Goal: Navigation & Orientation: Find specific page/section

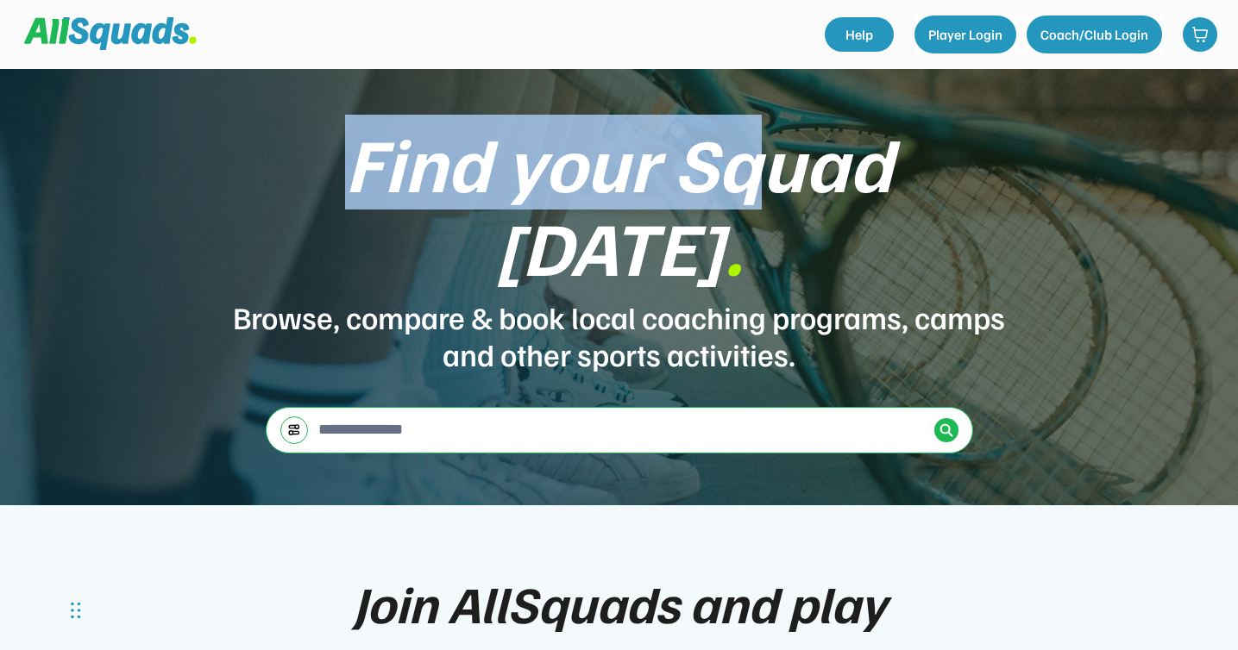
drag, startPoint x: 245, startPoint y: 217, endPoint x: 630, endPoint y: 227, distance: 384.9
click at [630, 227] on div "Find your Squad [DATE] ." at bounding box center [619, 204] width 776 height 167
click at [512, 216] on div "Find your Squad [DATE] ." at bounding box center [619, 204] width 776 height 167
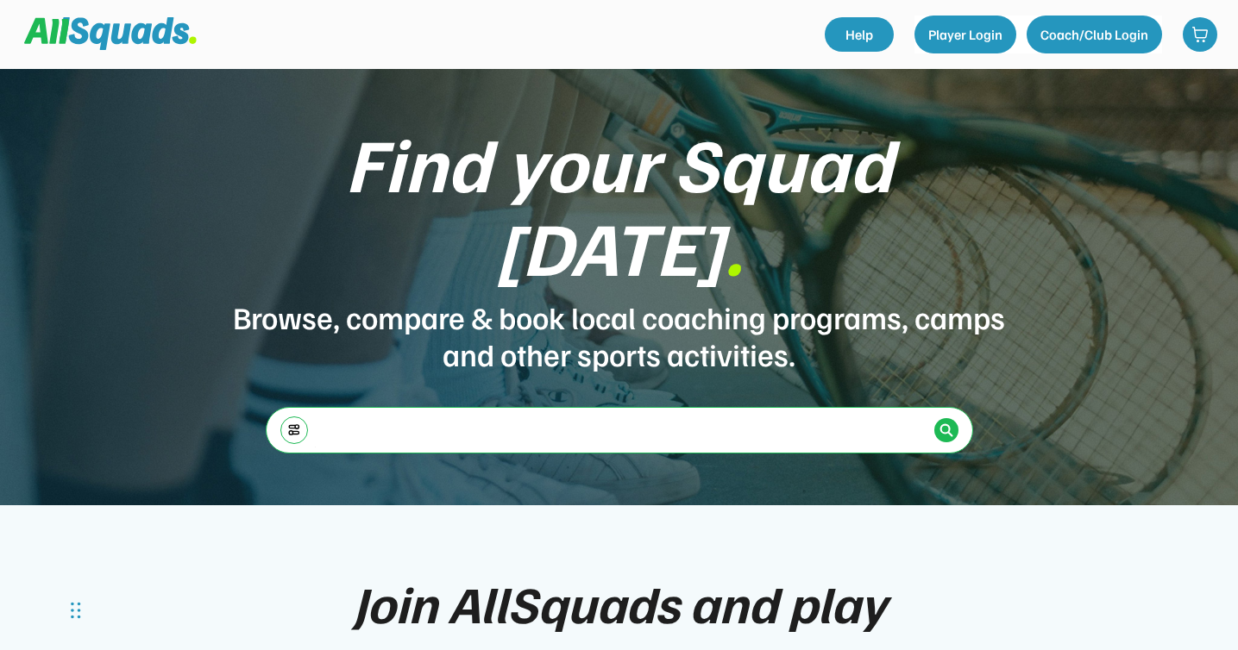
click at [413, 412] on input "input" at bounding box center [621, 429] width 613 height 35
click at [1079, 41] on button "Coach/Club Login" at bounding box center [1094, 35] width 135 height 38
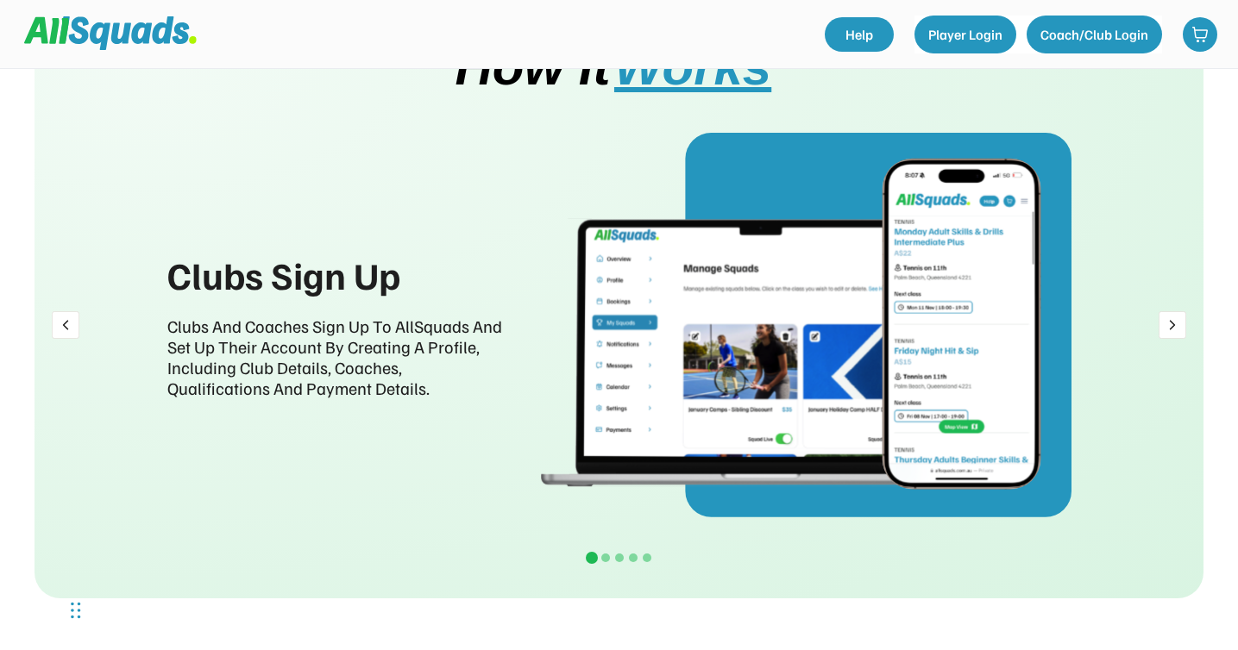
scroll to position [2013, 0]
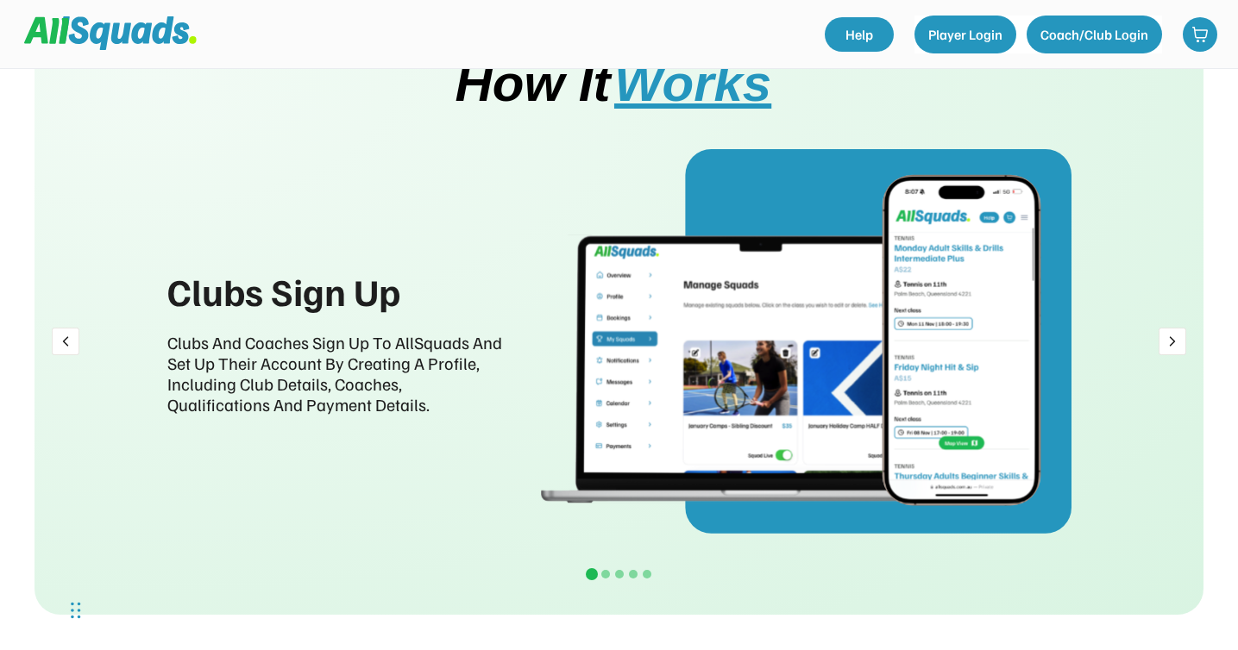
click at [70, 328] on img at bounding box center [66, 342] width 28 height 28
click at [68, 340] on img at bounding box center [66, 342] width 28 height 28
click at [1174, 344] on img at bounding box center [1173, 342] width 28 height 28
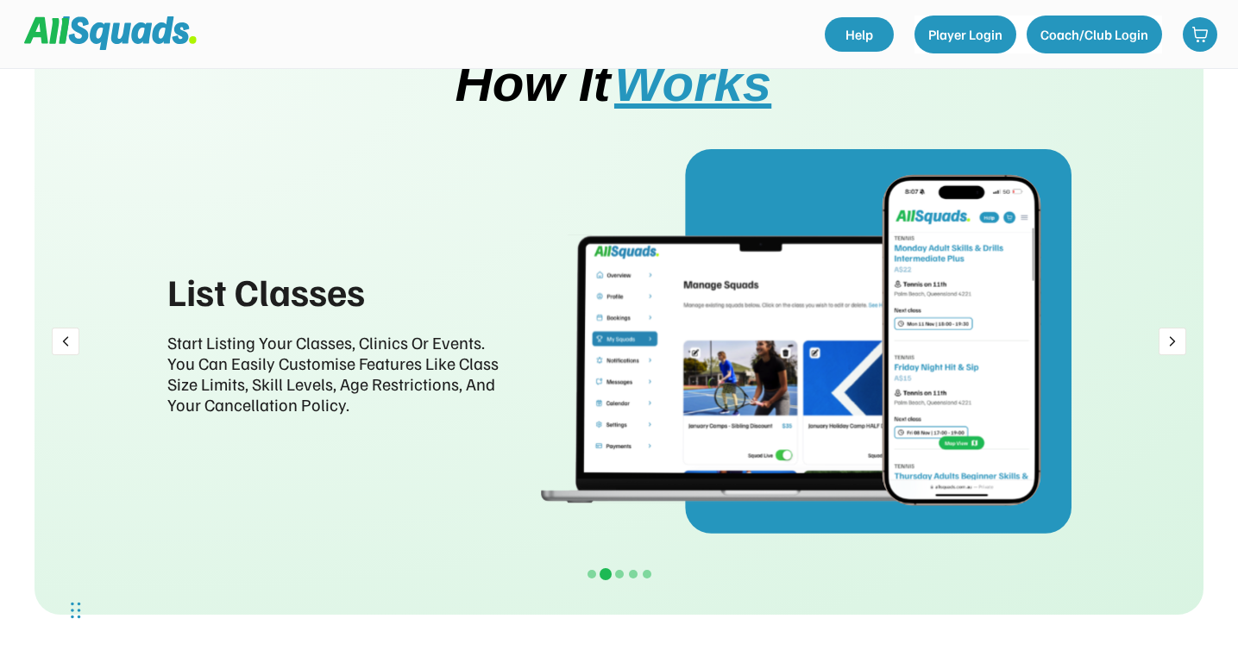
click at [1174, 344] on img at bounding box center [1173, 342] width 28 height 28
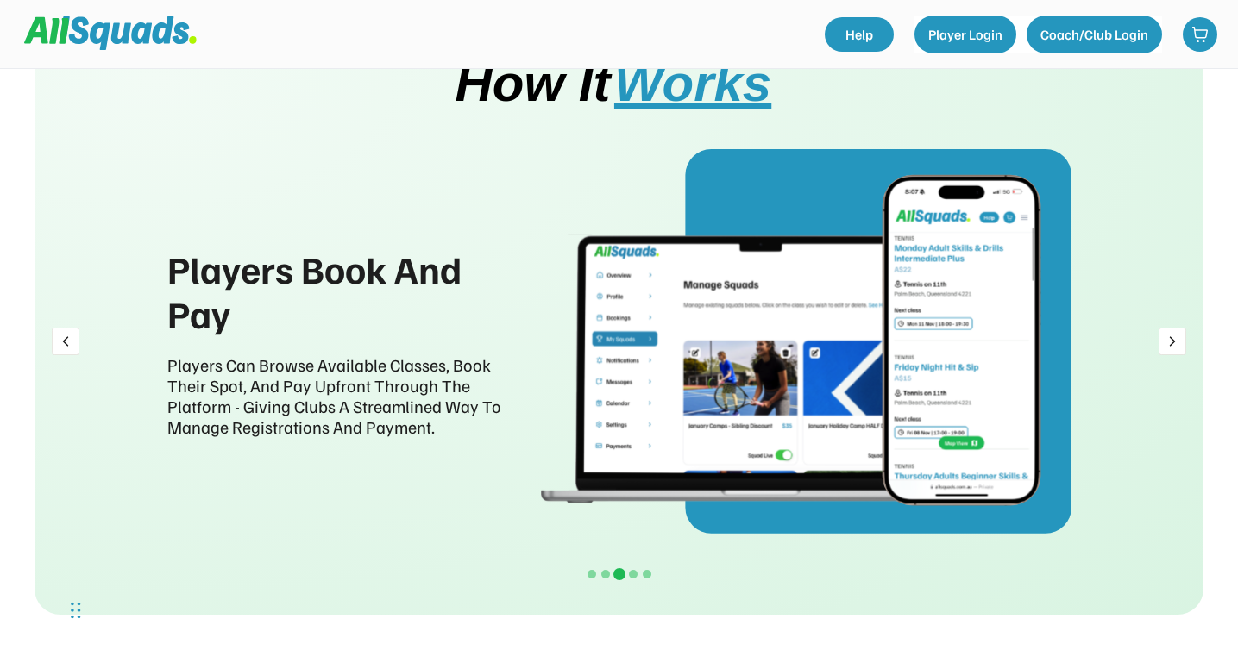
click at [1174, 344] on img at bounding box center [1173, 342] width 28 height 28
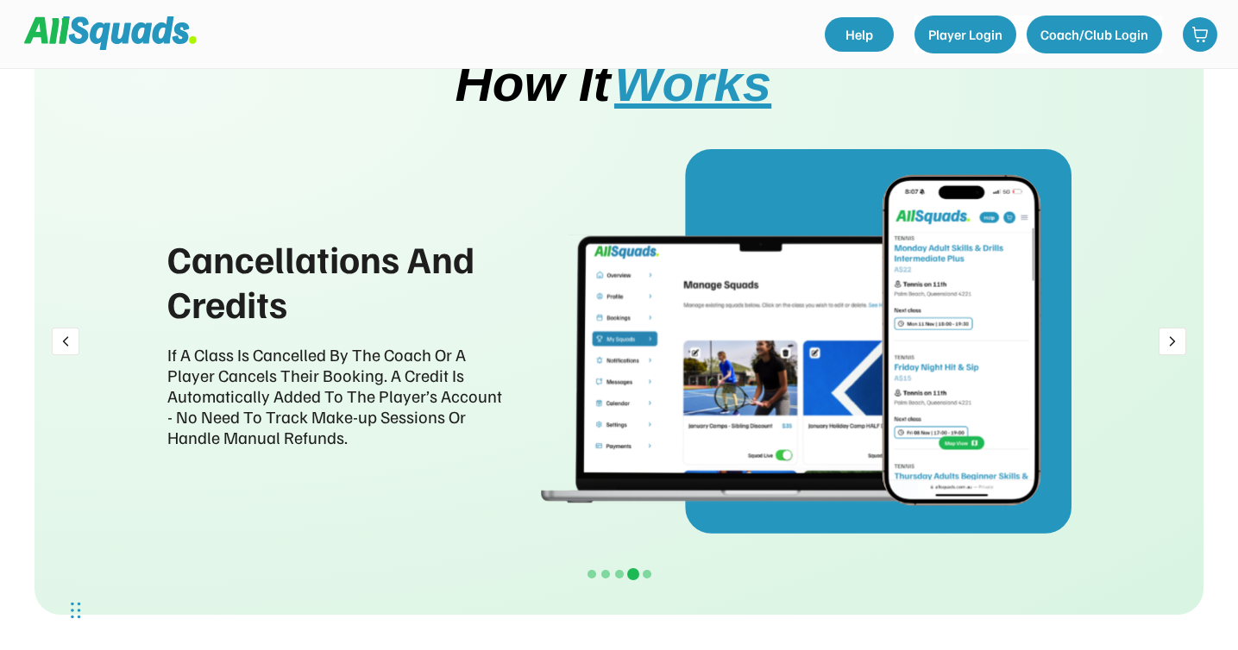
click at [1174, 344] on img at bounding box center [1173, 342] width 28 height 28
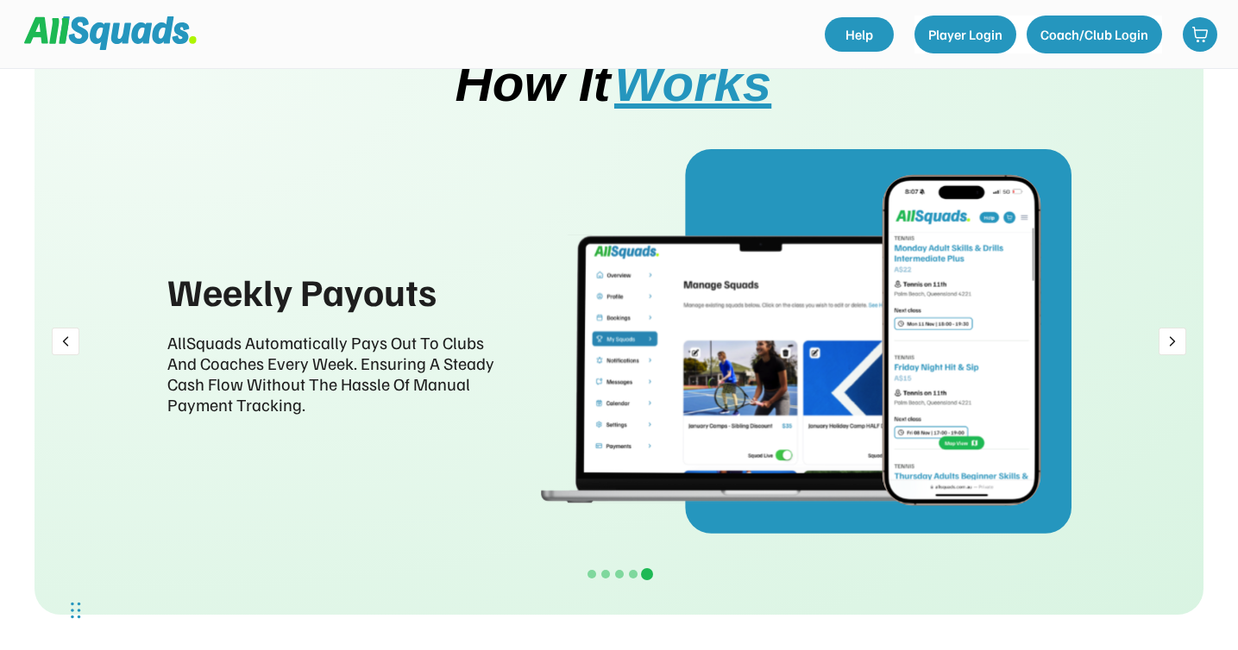
click at [53, 345] on img at bounding box center [66, 342] width 28 height 28
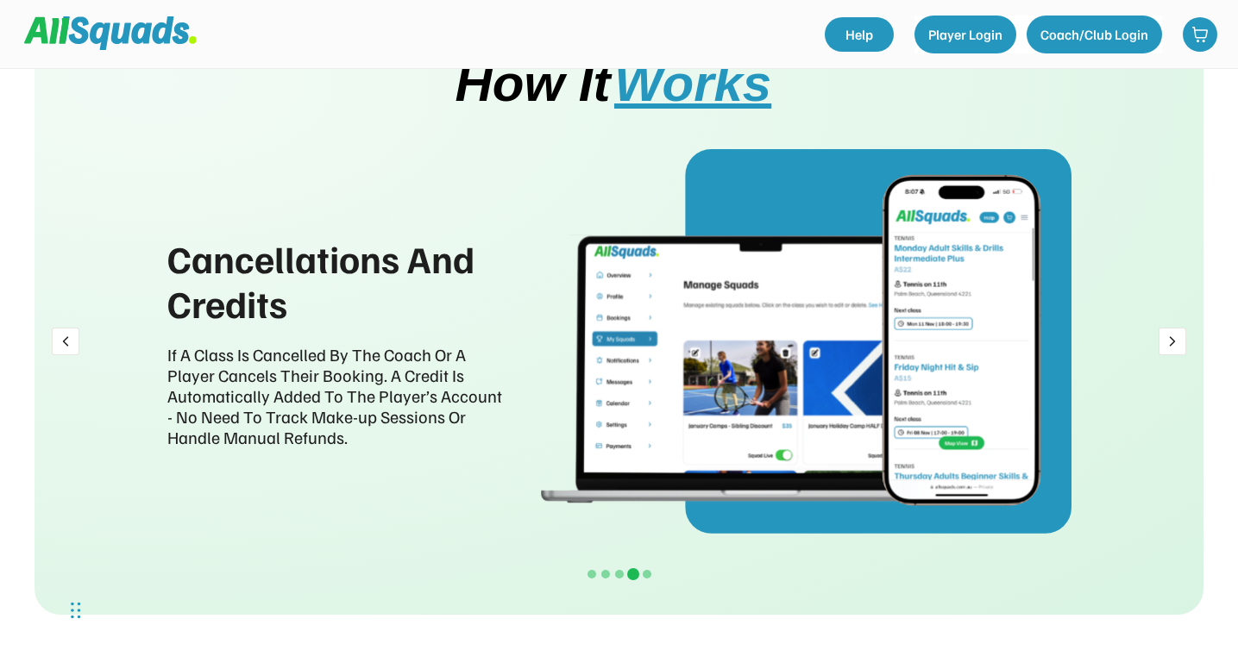
click at [269, 464] on div "Cancellations And Credits If A Class Is Cancelled By The Coach Or A Player Canc…" at bounding box center [619, 341] width 1045 height 385
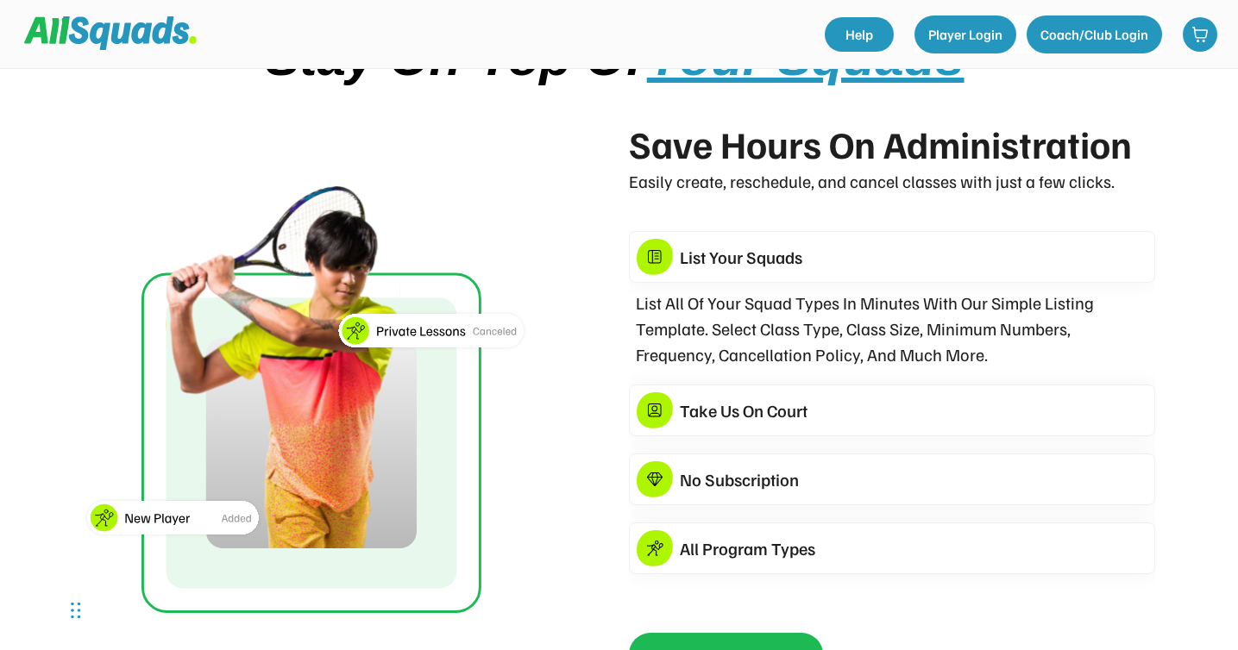
scroll to position [2628, 0]
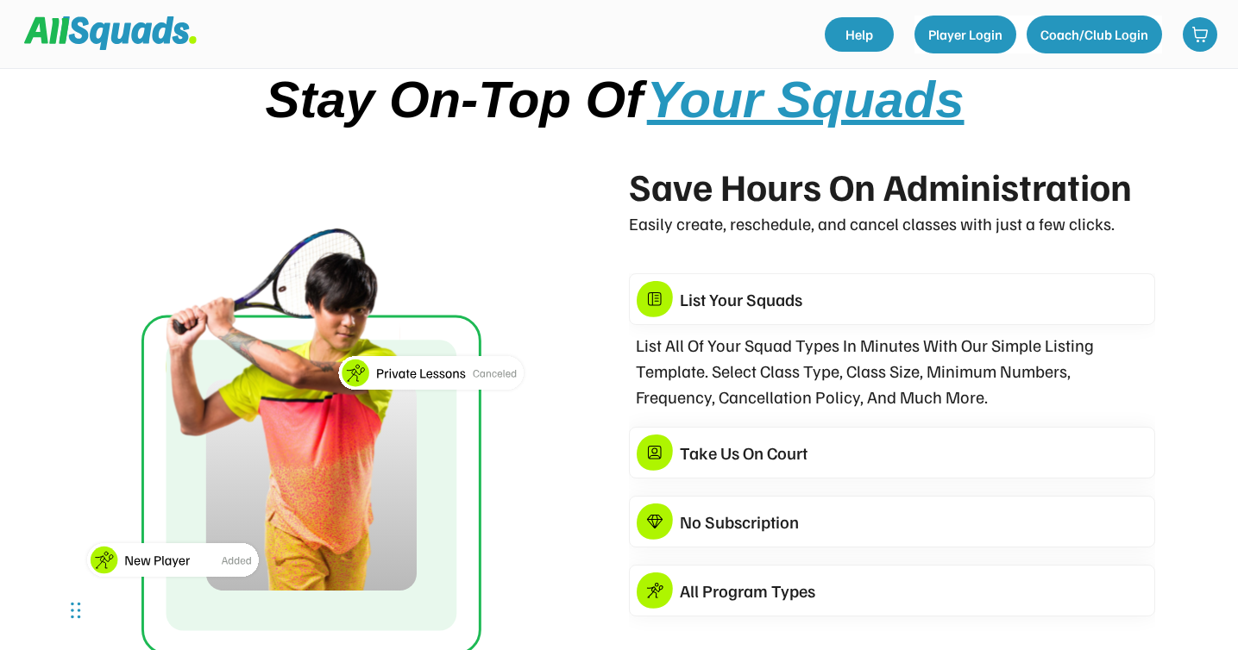
click at [713, 442] on div "Take Us On Court" at bounding box center [914, 453] width 468 height 26
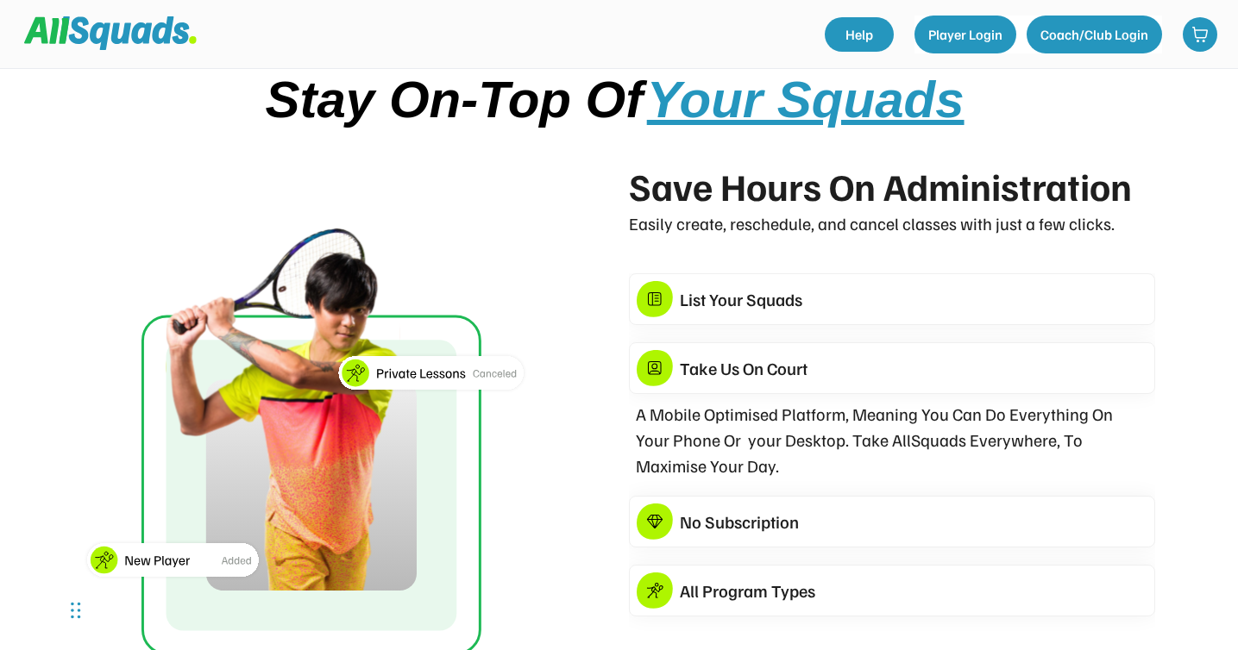
click at [751, 309] on div "List Your Squads" at bounding box center [914, 299] width 468 height 26
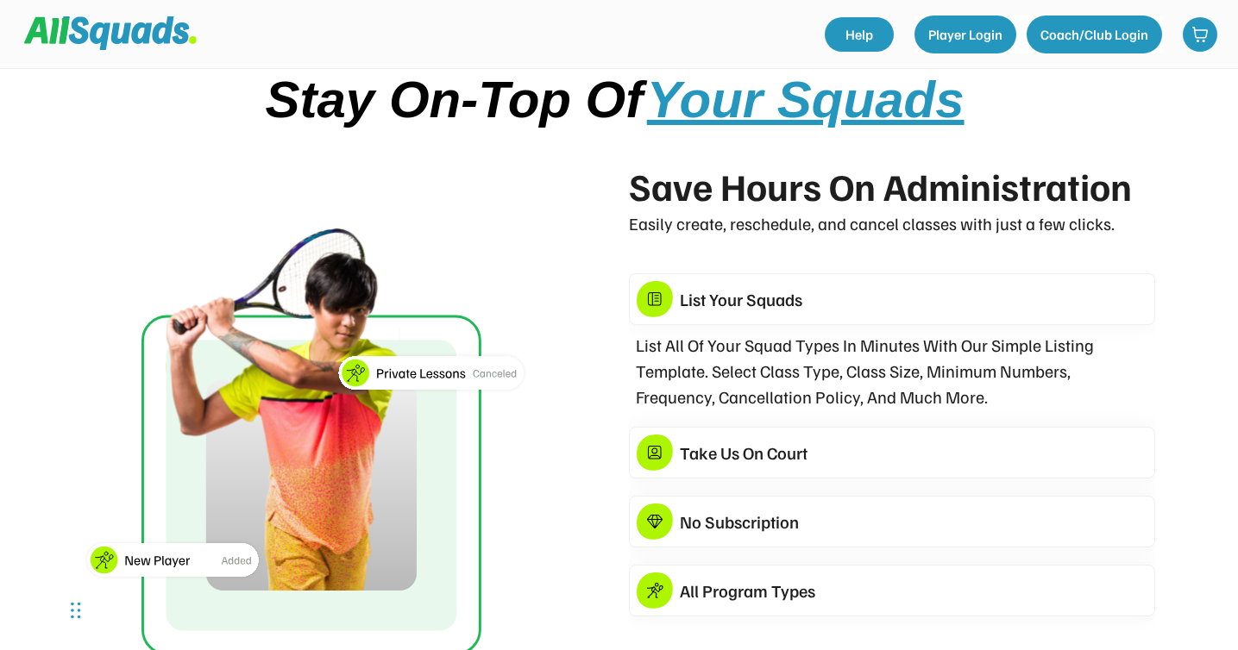
click at [743, 454] on div "Take Us On Court" at bounding box center [914, 453] width 468 height 26
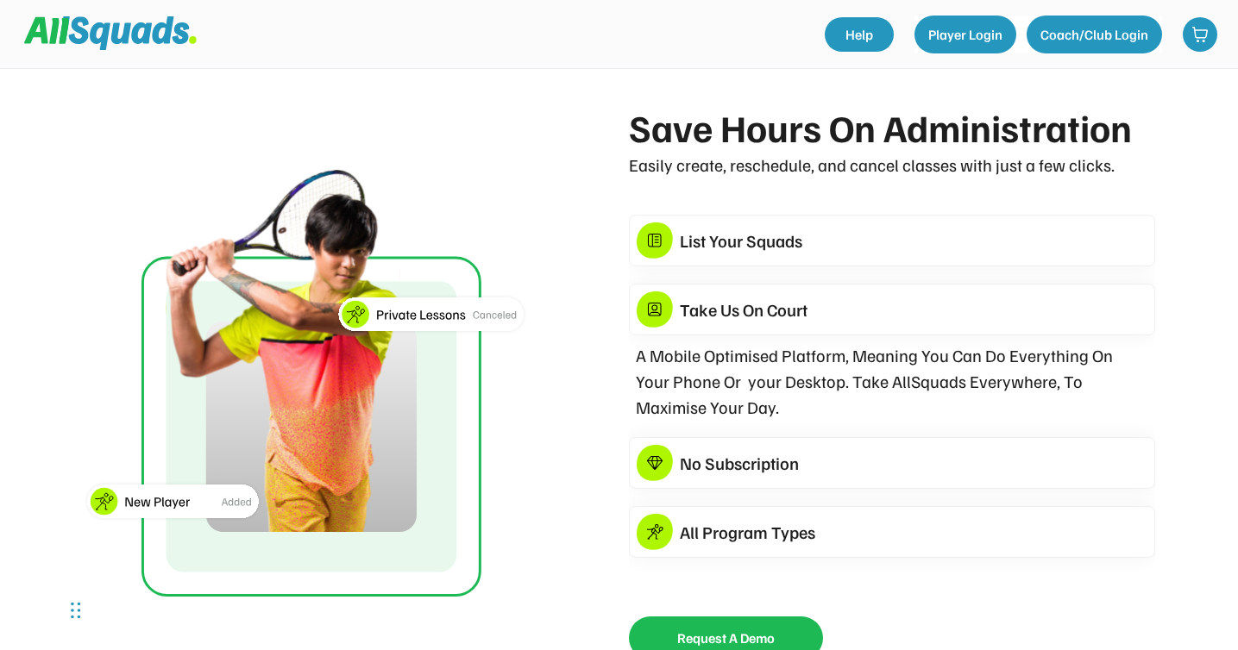
scroll to position [2706, 0]
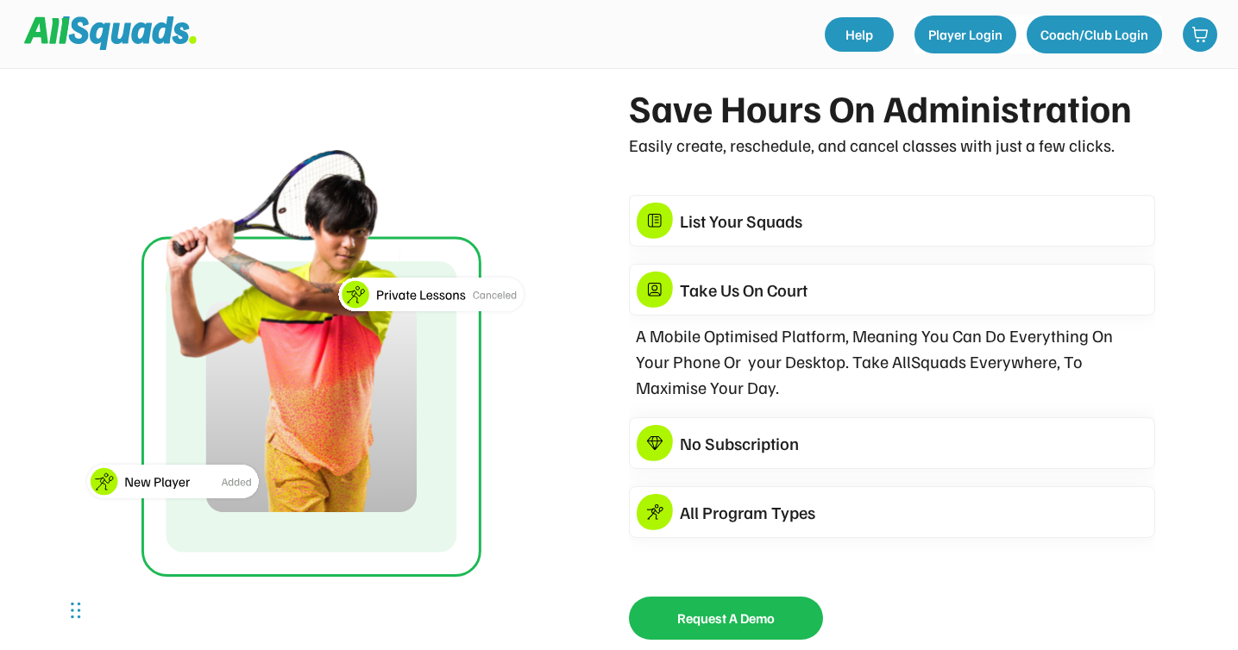
click at [735, 448] on div "No Subscription" at bounding box center [914, 443] width 468 height 26
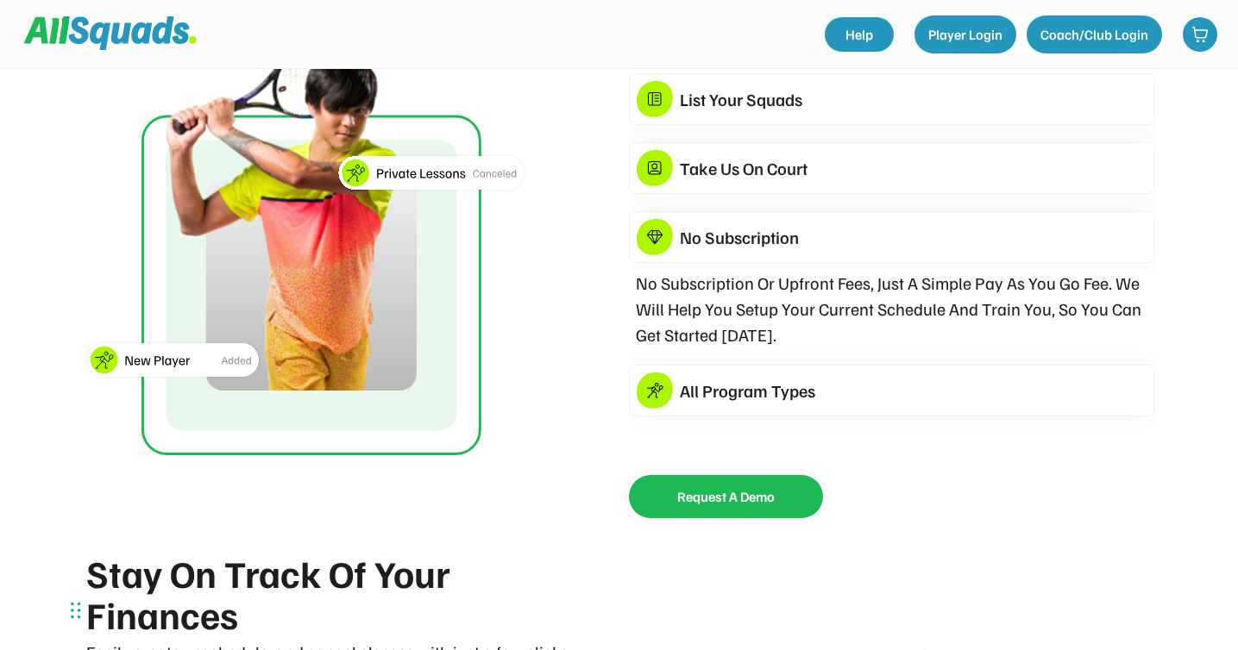
scroll to position [2832, 0]
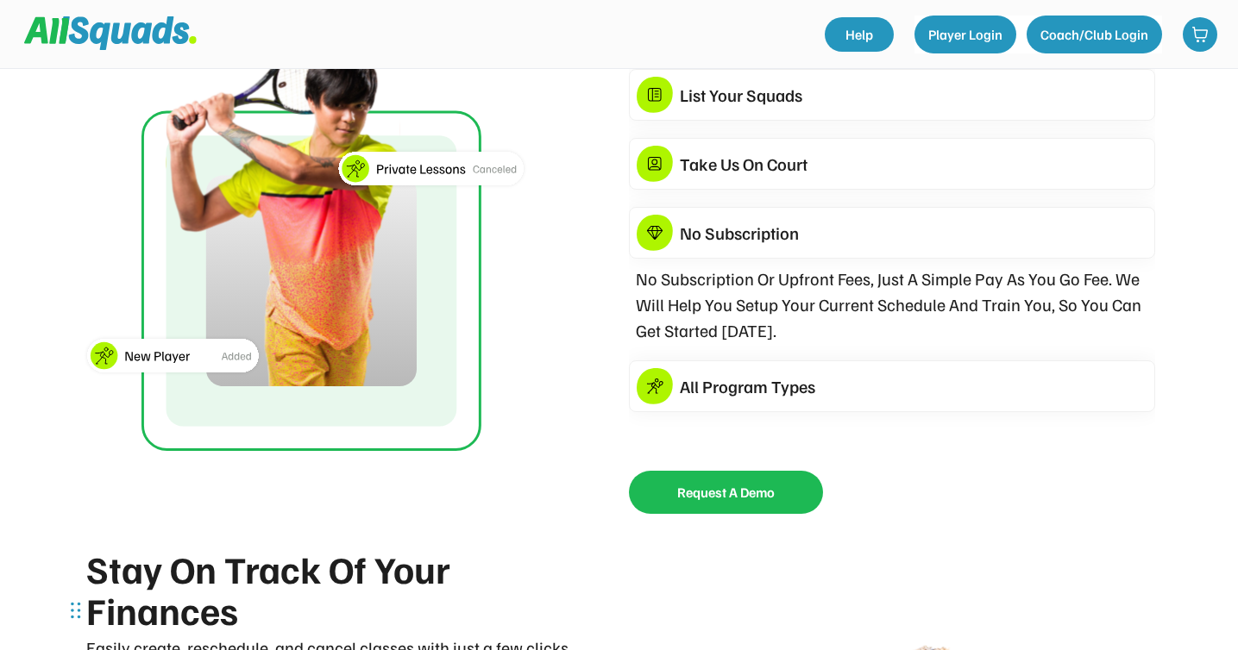
click at [732, 398] on div "All Program Types" at bounding box center [914, 387] width 468 height 26
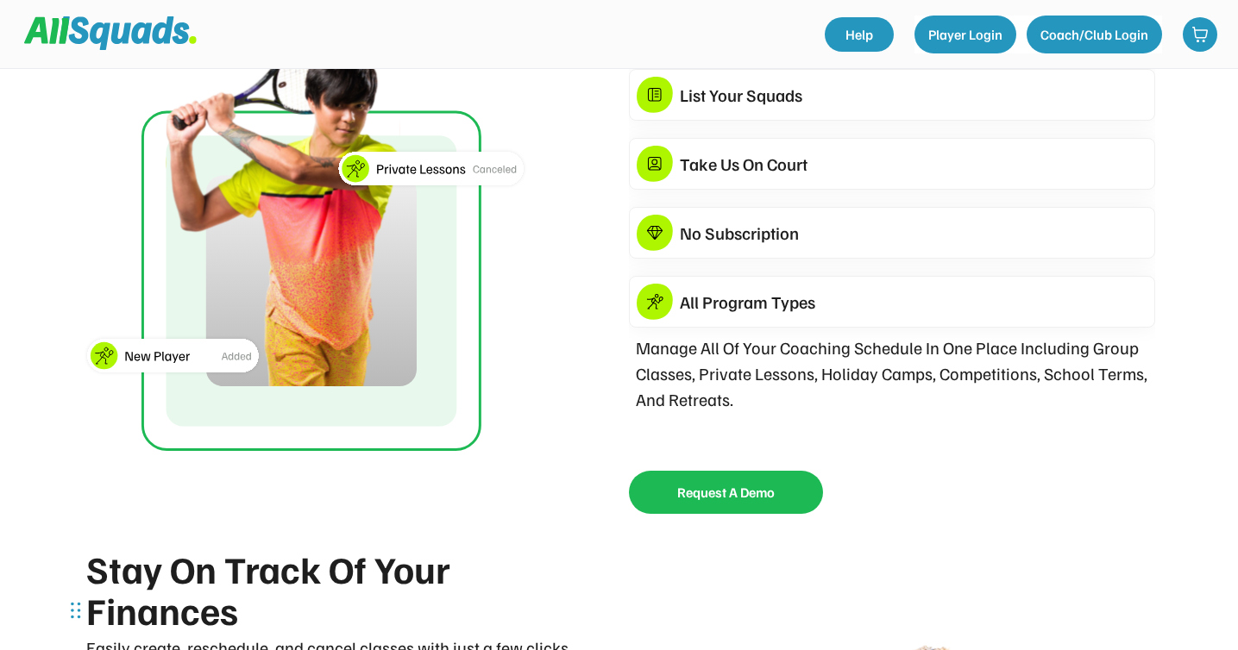
click at [604, 374] on div "Save Hours On Administration Easily create, reschedule, and cancel classes with…" at bounding box center [619, 237] width 1139 height 552
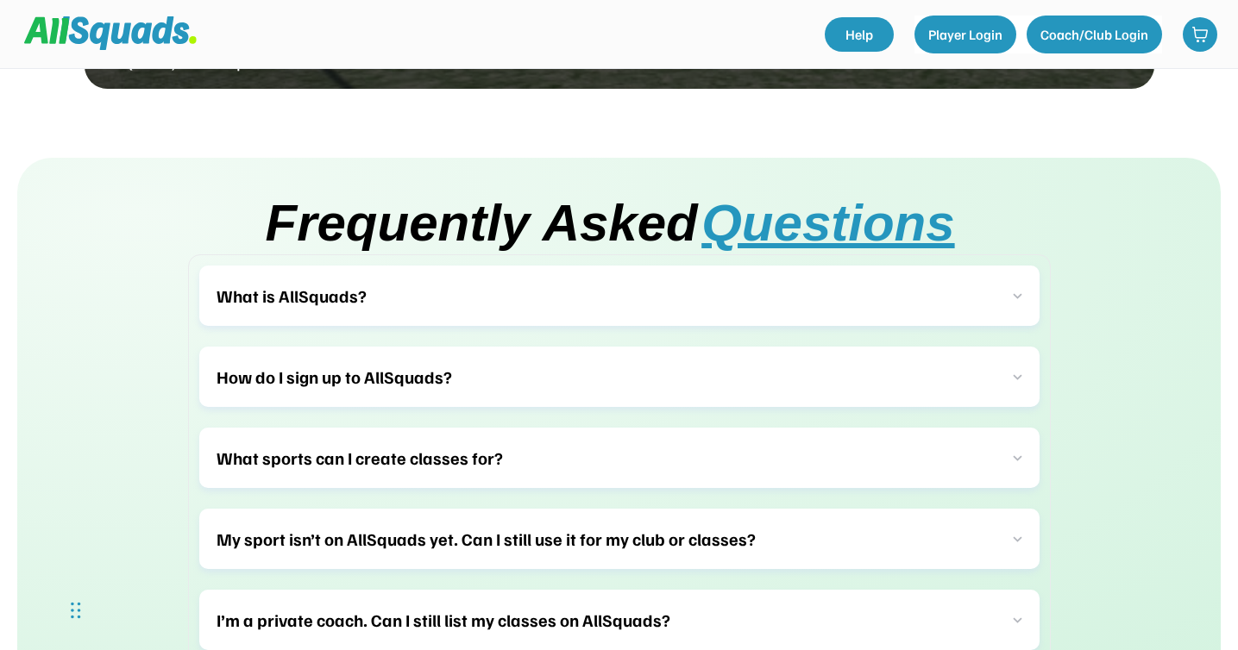
scroll to position [5218, 0]
